Goal: Information Seeking & Learning: Learn about a topic

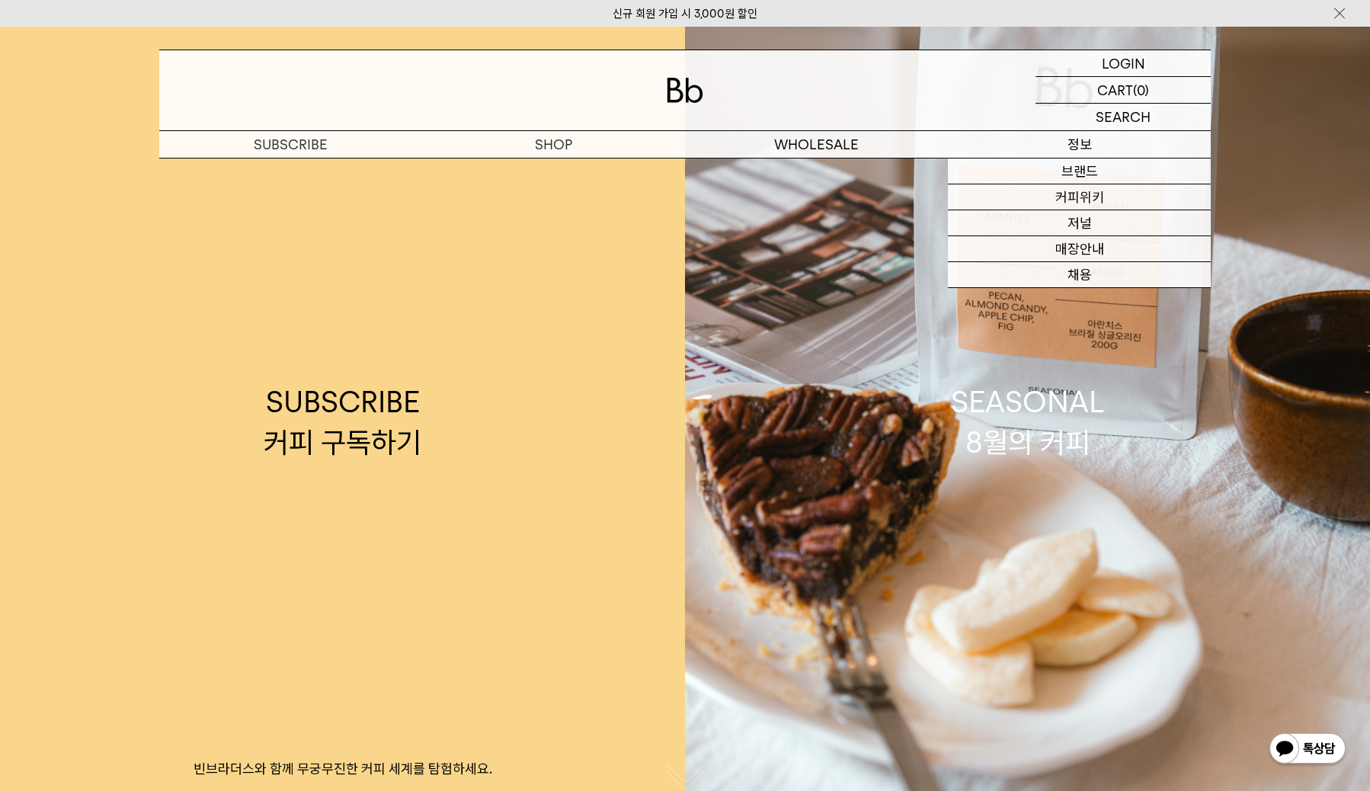
click at [1088, 141] on p "정보" at bounding box center [1079, 144] width 263 height 27
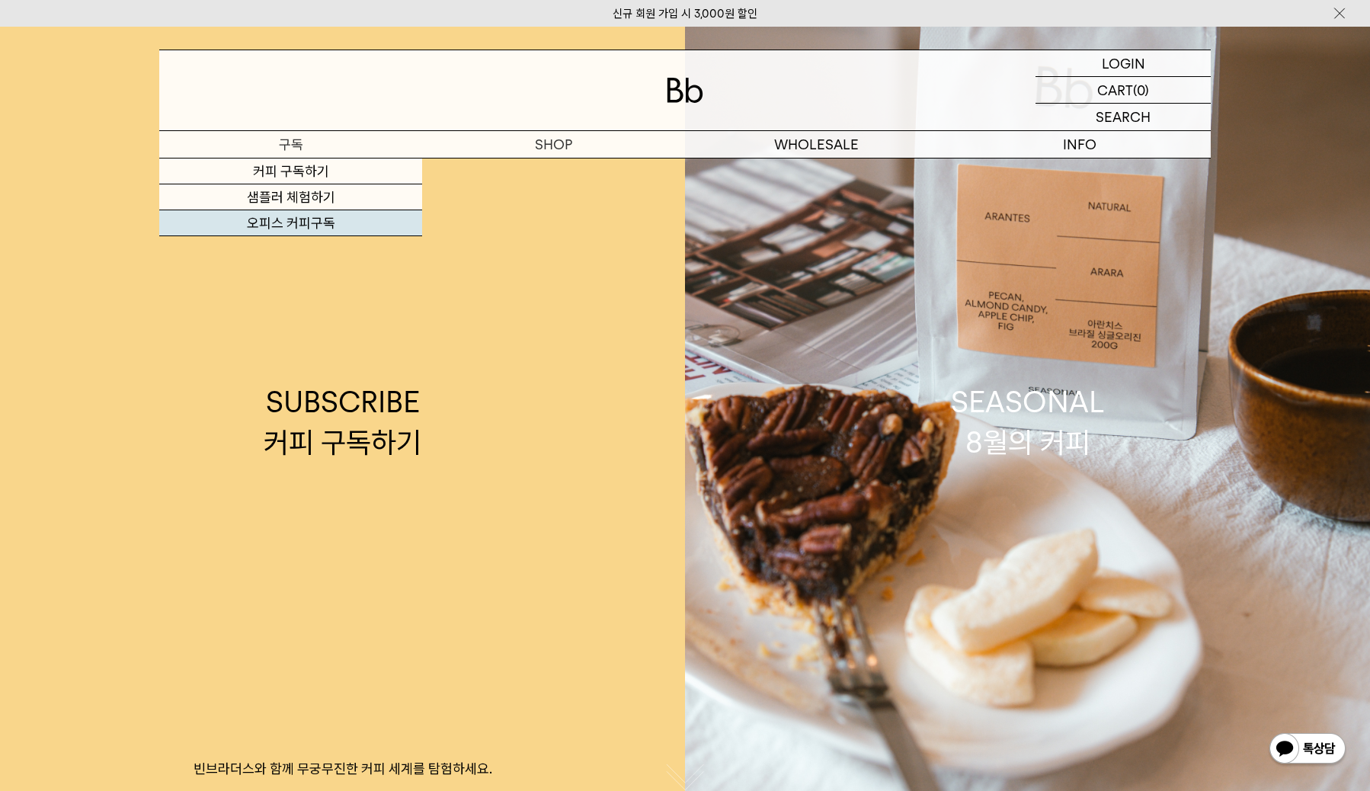
click at [310, 227] on link "오피스 커피구독" at bounding box center [290, 223] width 263 height 26
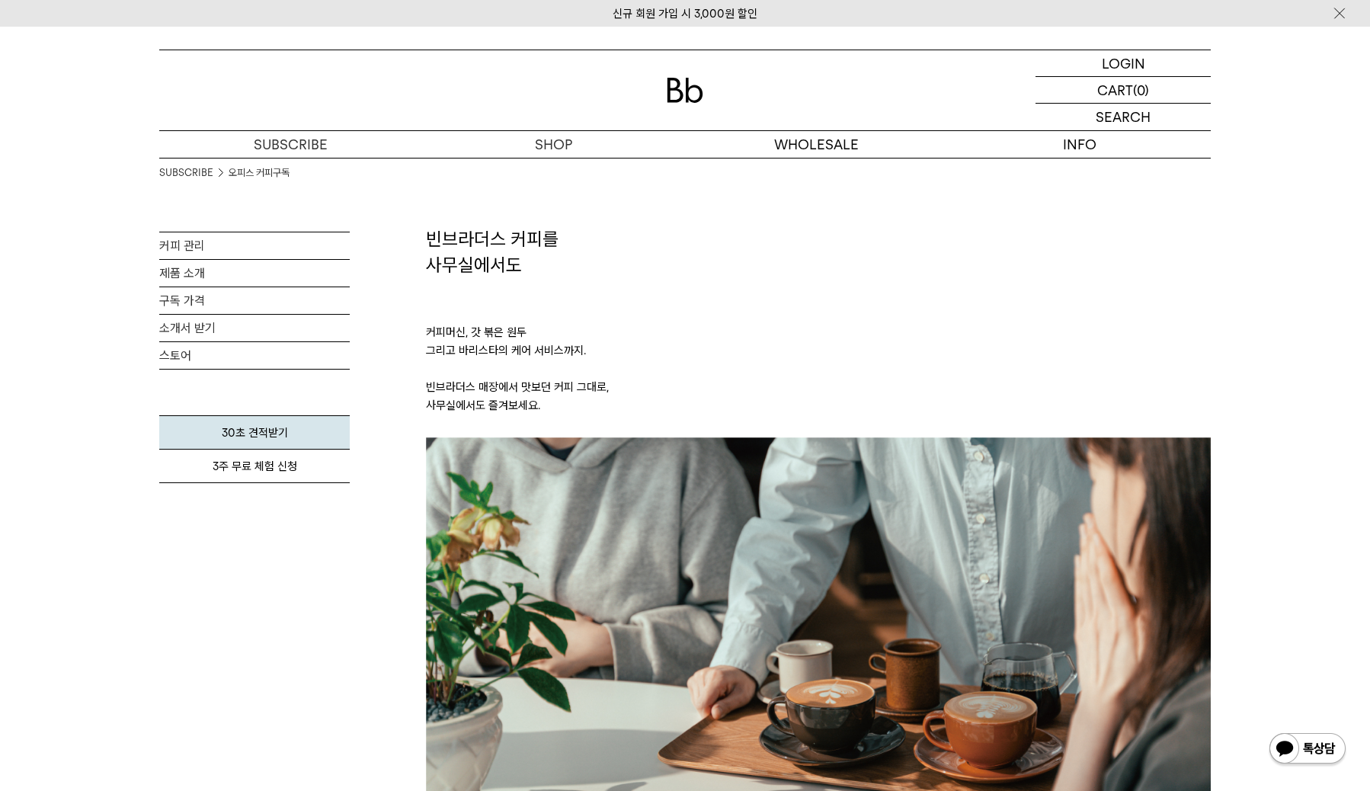
click at [308, 176] on ul "SUBSCRIBE 오피스 커피구독" at bounding box center [254, 173] width 190 height 30
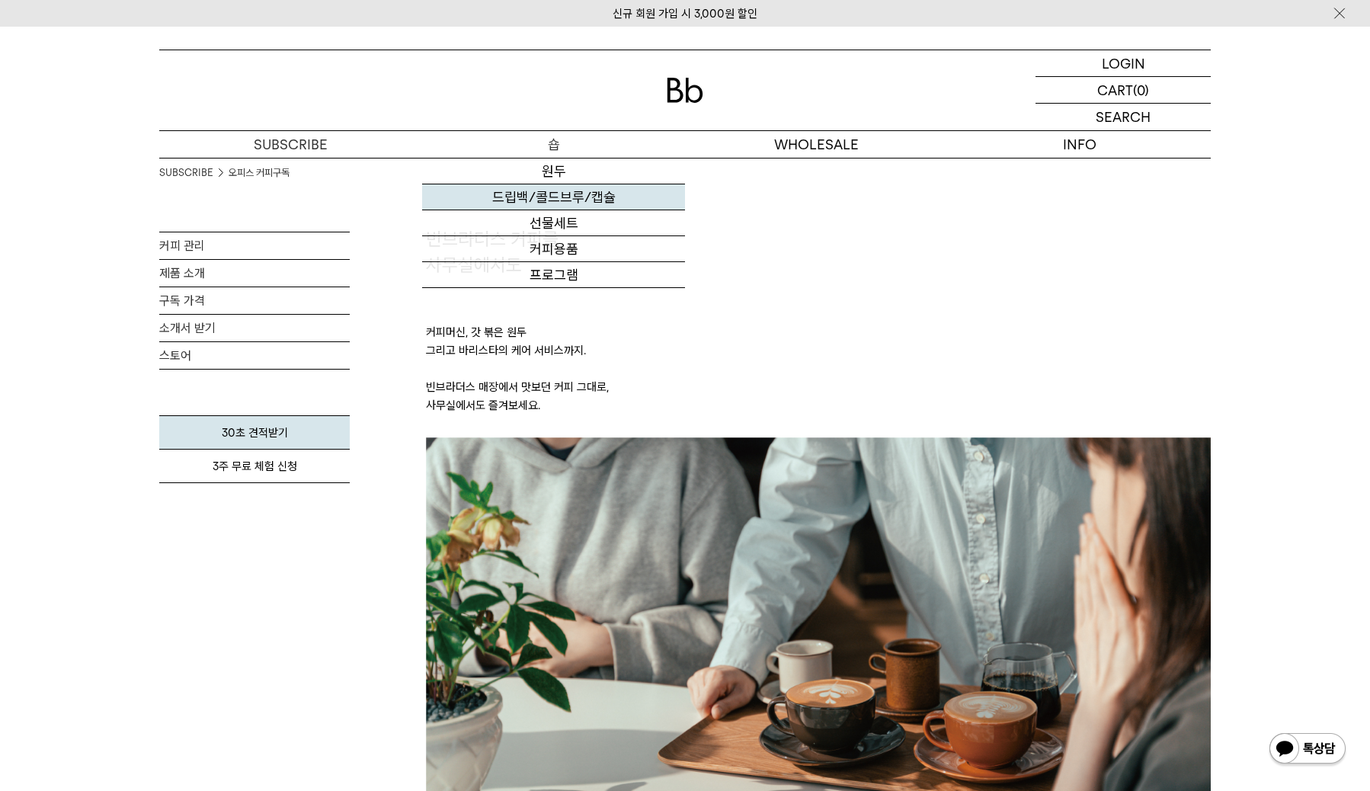
click at [553, 195] on link "드립백/콜드브루/캡슐" at bounding box center [553, 197] width 263 height 26
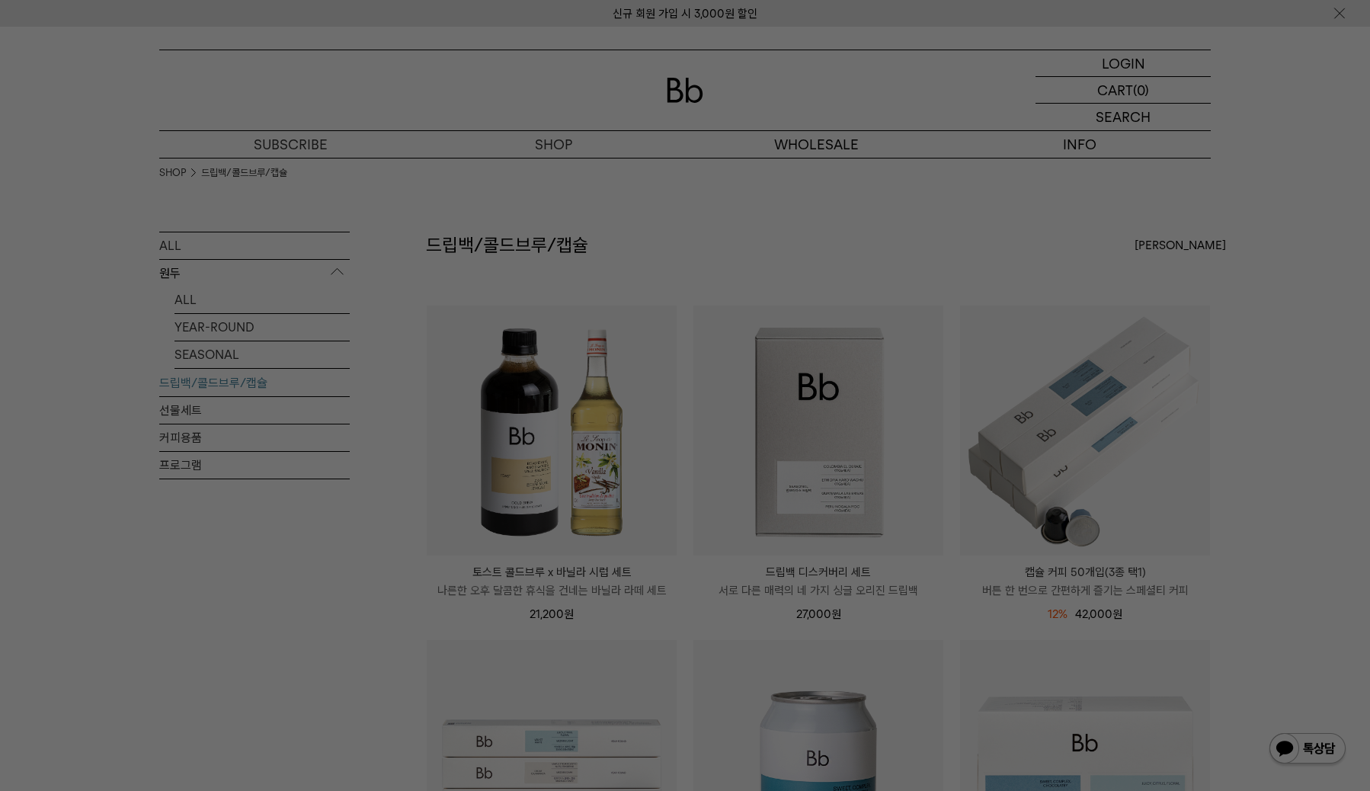
click at [980, 631] on div at bounding box center [685, 395] width 1370 height 791
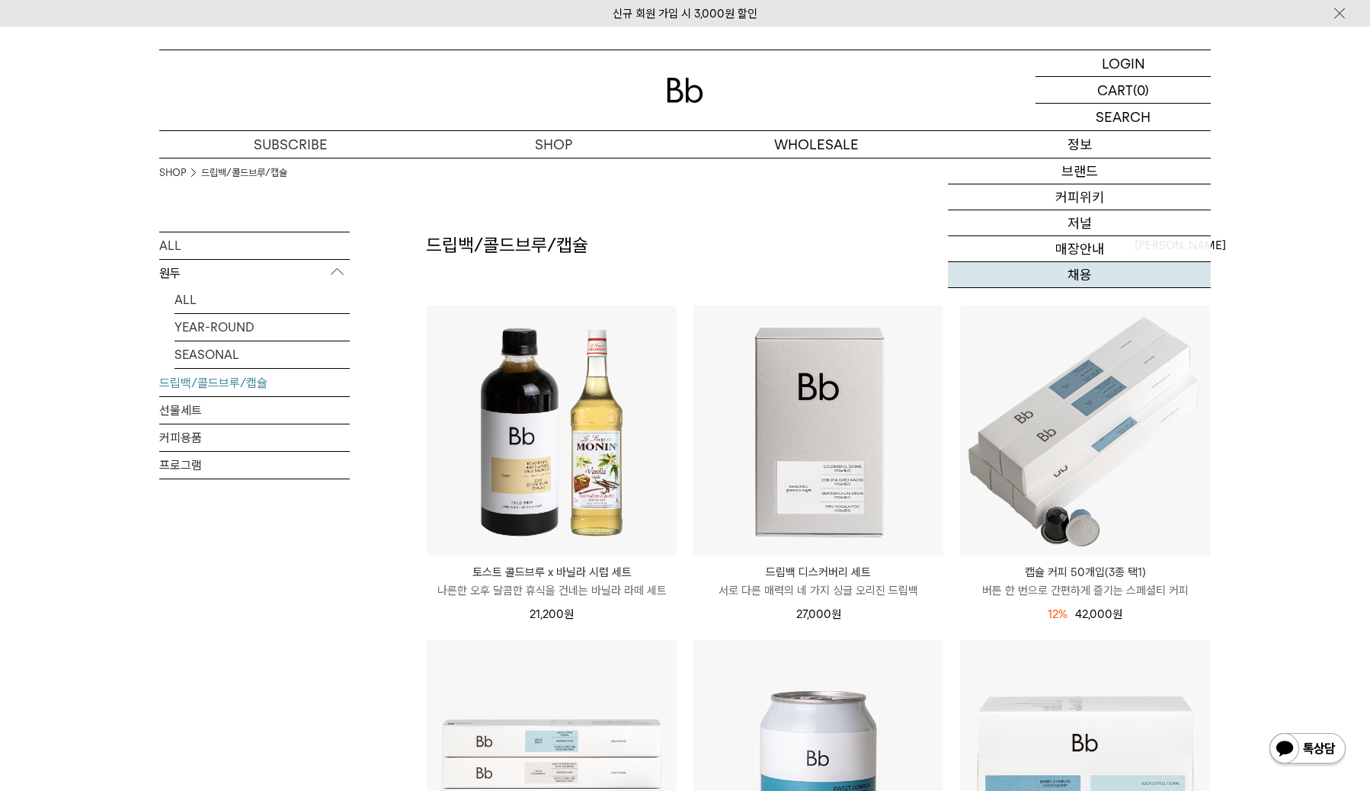
click at [1071, 279] on link "채용" at bounding box center [1079, 275] width 263 height 26
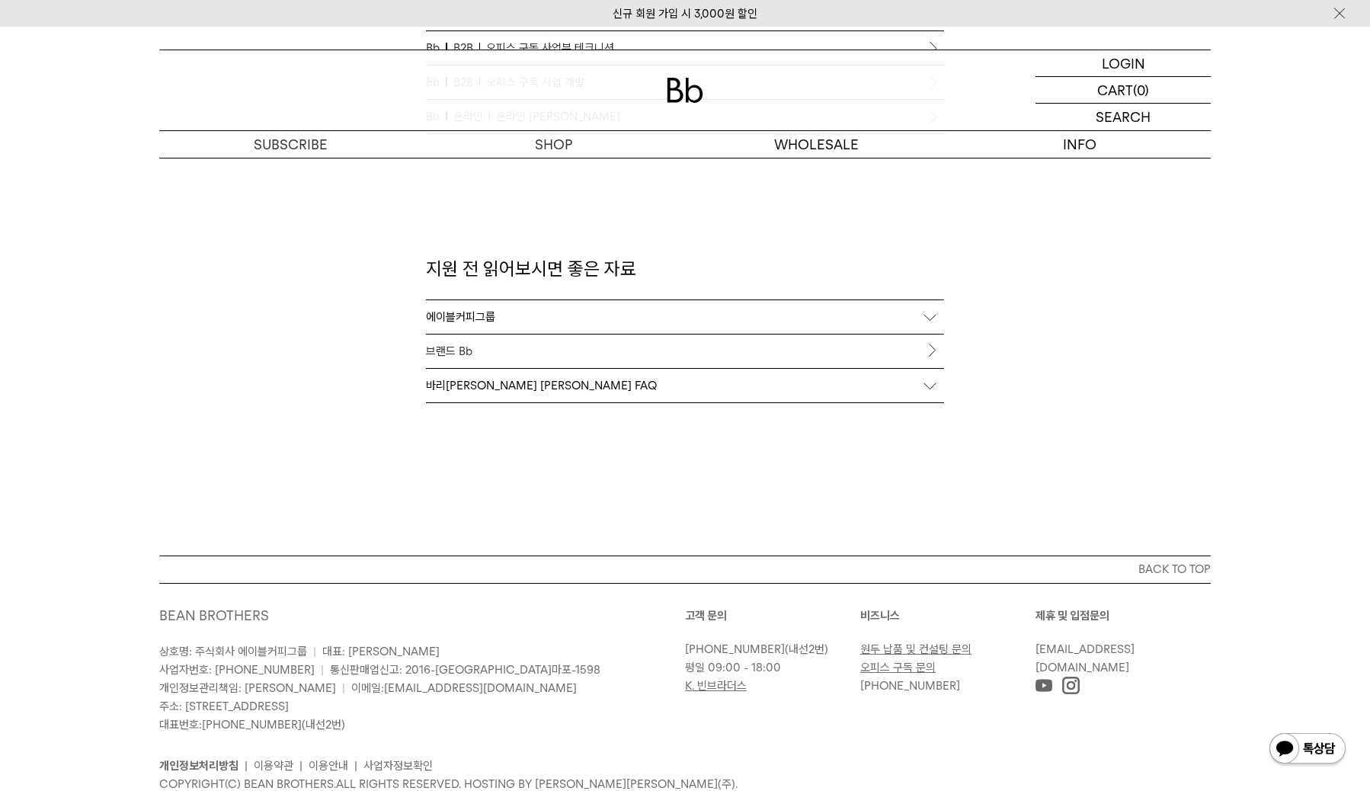
scroll to position [1648, 0]
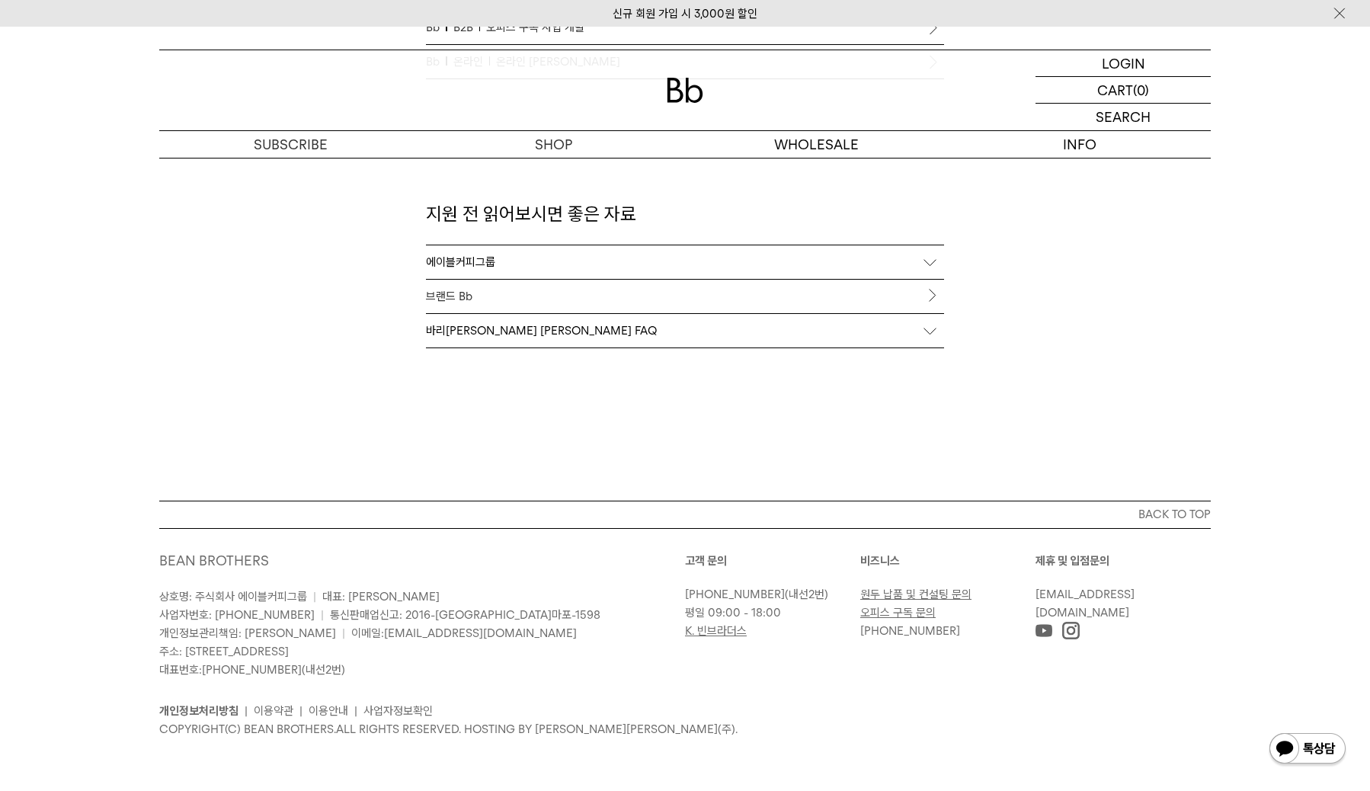
click at [1069, 625] on img at bounding box center [1070, 630] width 17 height 17
